Goal: Find specific page/section: Find specific page/section

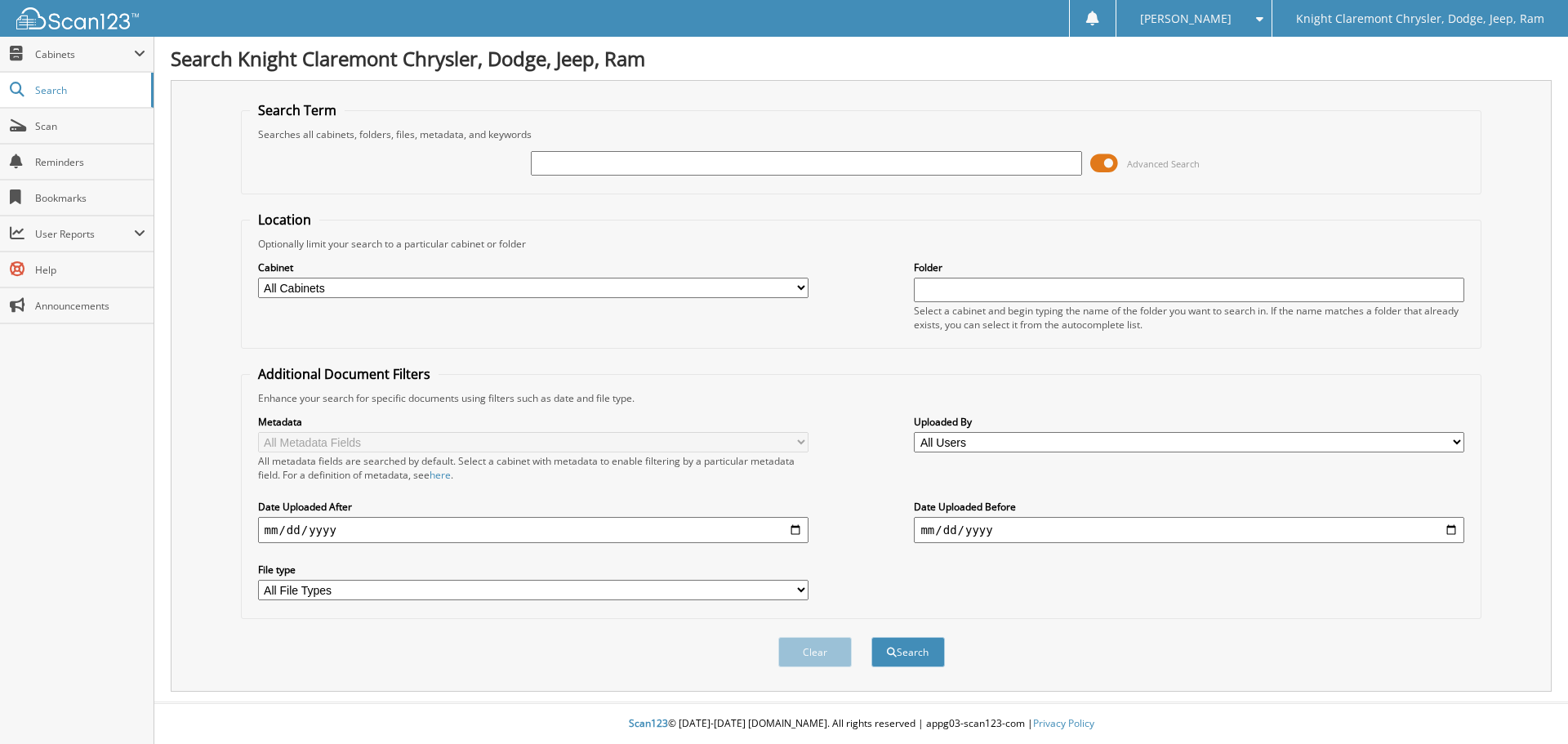
click at [670, 170] on input "text" at bounding box center [806, 163] width 550 height 24
type input "WS1663"
click at [872, 637] on button "Search" at bounding box center [909, 653] width 73 height 30
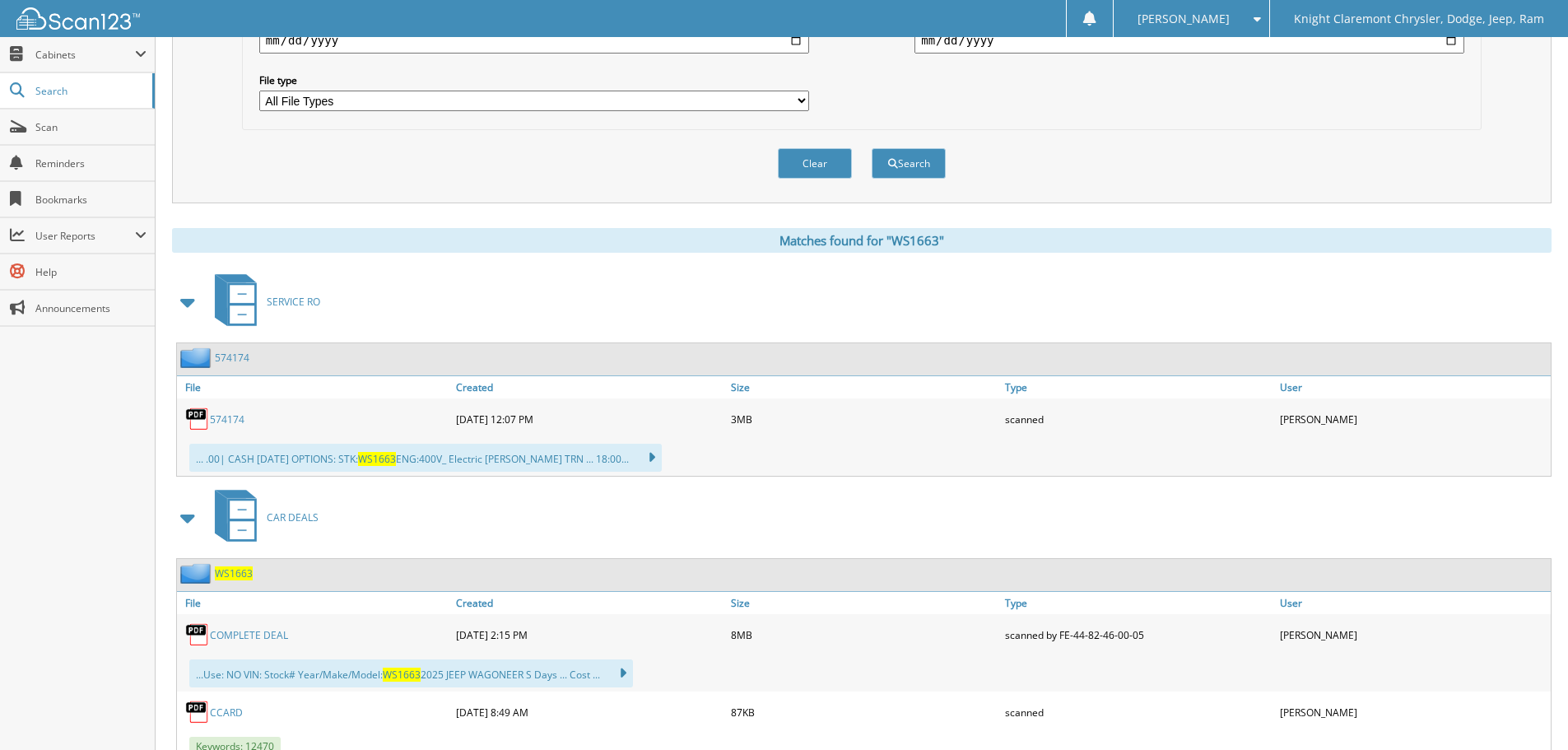
scroll to position [582, 0]
